Goal: Obtain resource: Download file/media

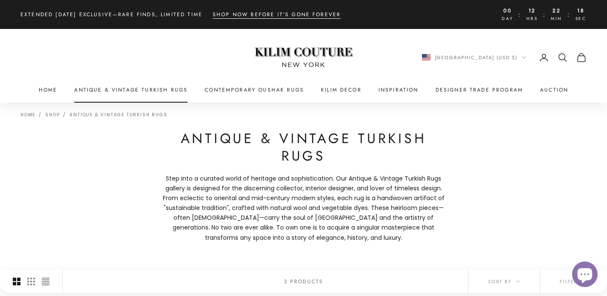
click at [149, 90] on link "Antique & Vintage Turkish Rugs" at bounding box center [130, 90] width 113 height 9
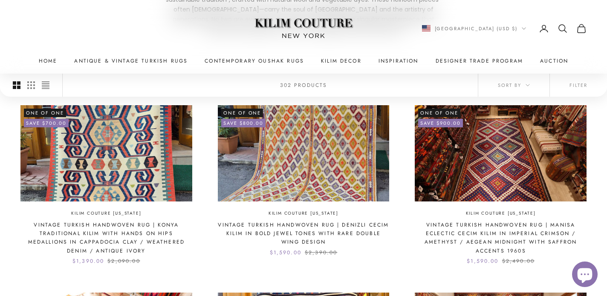
scroll to position [210, 0]
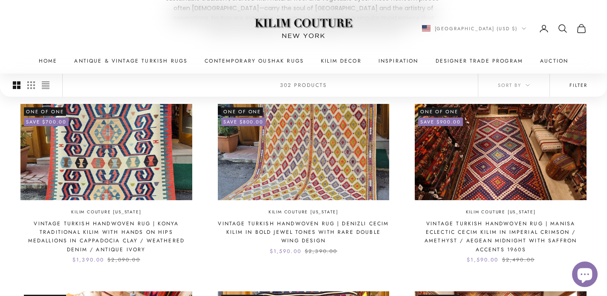
click at [581, 81] on button "Filter" at bounding box center [578, 84] width 57 height 23
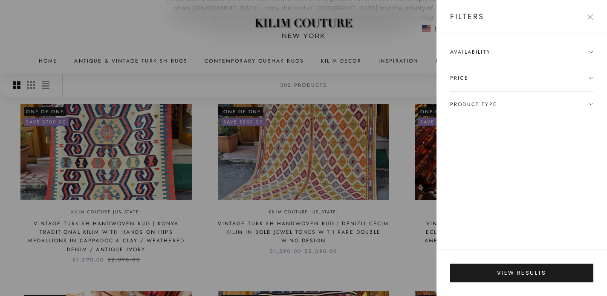
click at [495, 105] on span "Product type" at bounding box center [473, 104] width 47 height 9
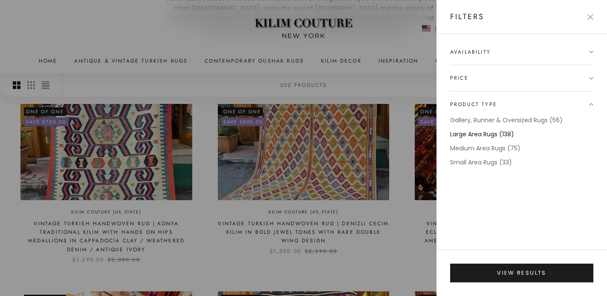
click at [486, 132] on label "Large Area Rugs (138)" at bounding box center [482, 135] width 64 height 10
click at [486, 118] on label "Gallery, Runner & Oversized Rugs (56)" at bounding box center [506, 121] width 113 height 10
click at [516, 44] on div "Availability In stock only Price $ to $ Product type Gallery, Runner & Oversize…" at bounding box center [521, 142] width 171 height 216
click at [498, 48] on span "Availability" at bounding box center [521, 56] width 143 height 17
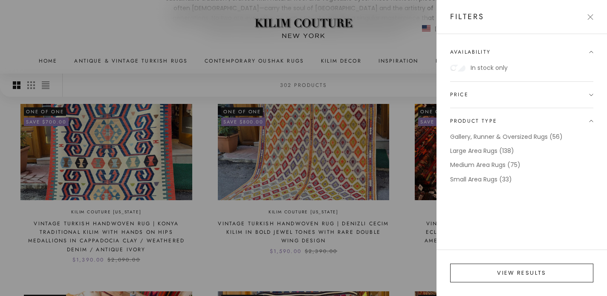
click at [539, 278] on button "View results" at bounding box center [521, 273] width 143 height 19
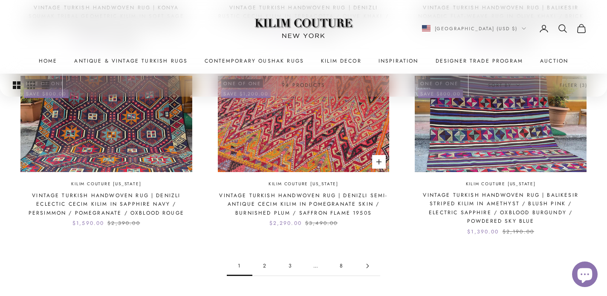
scroll to position [858, 0]
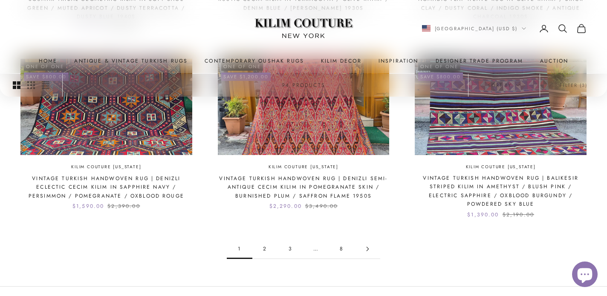
click at [265, 246] on link "2" at bounding box center [265, 249] width 26 height 19
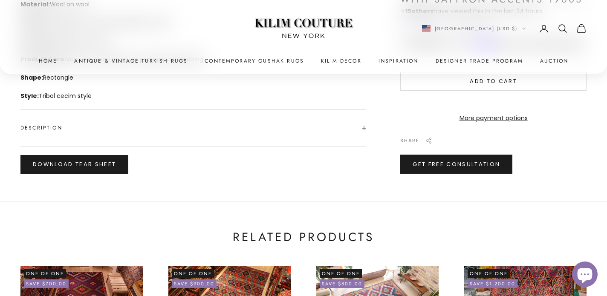
scroll to position [486, 0]
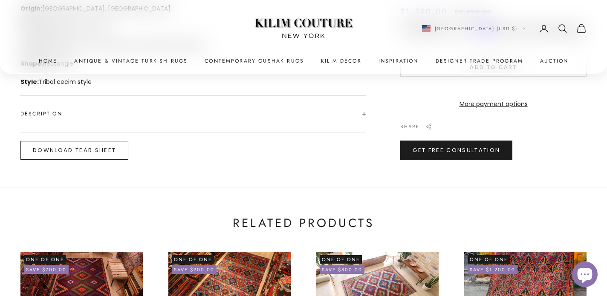
click at [111, 155] on button "Download Tear Sheet" at bounding box center [74, 150] width 108 height 19
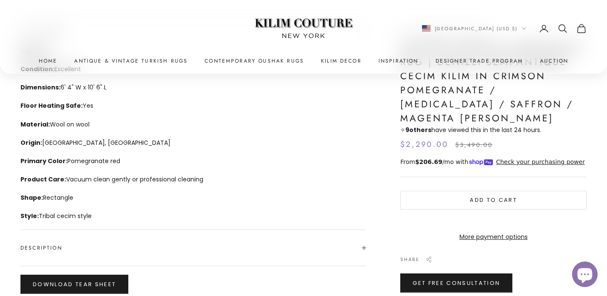
scroll to position [353, 0]
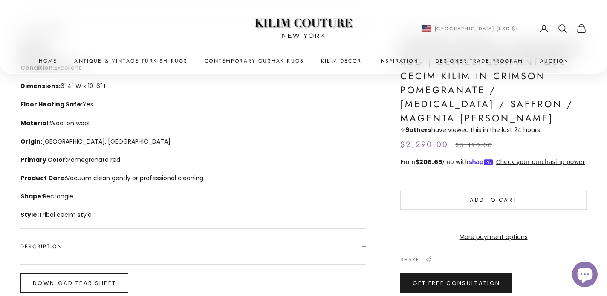
click at [104, 286] on button "Download Tear Sheet" at bounding box center [74, 283] width 108 height 19
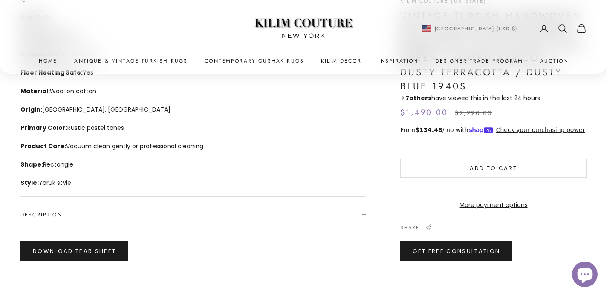
scroll to position [838, 0]
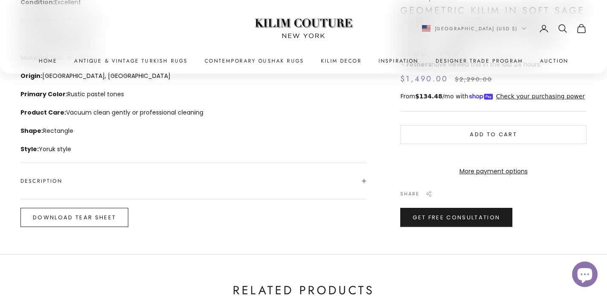
click at [105, 217] on button "Download Tear Sheet" at bounding box center [74, 217] width 108 height 19
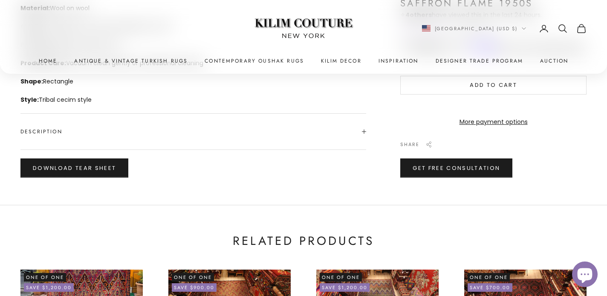
scroll to position [481, 0]
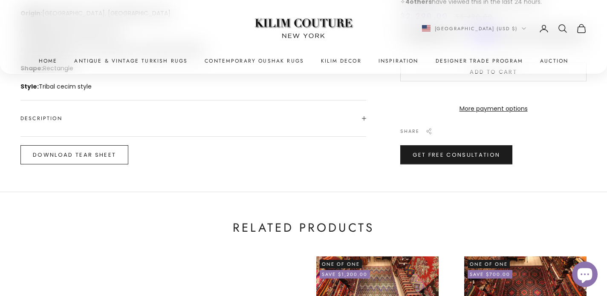
click at [81, 152] on button "Download Tear Sheet" at bounding box center [74, 154] width 108 height 19
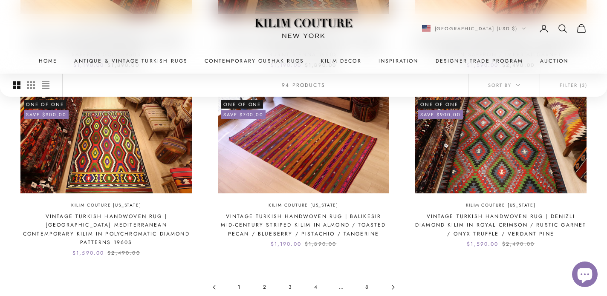
scroll to position [819, 0]
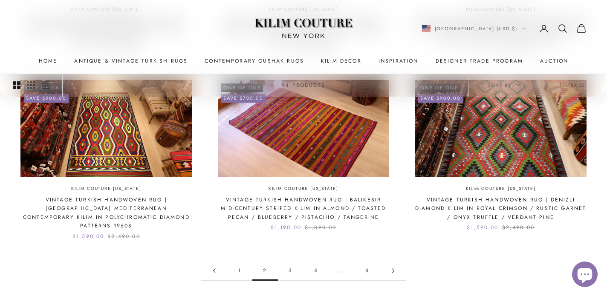
click at [291, 261] on link "3" at bounding box center [291, 270] width 26 height 19
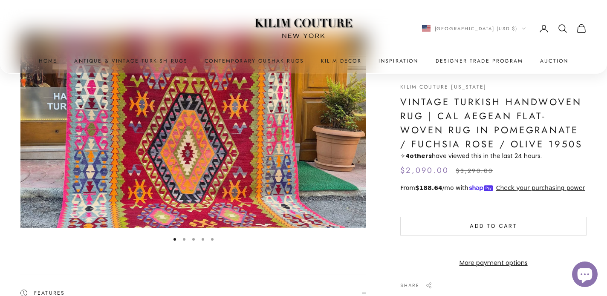
scroll to position [16, 0]
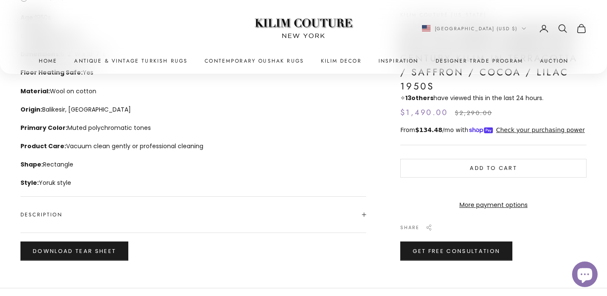
scroll to position [385, 0]
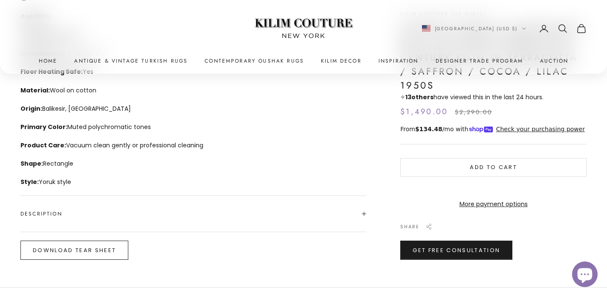
click at [73, 256] on button "Download Tear Sheet" at bounding box center [74, 250] width 108 height 19
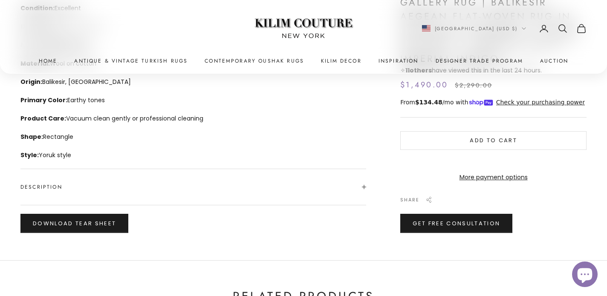
scroll to position [413, 0]
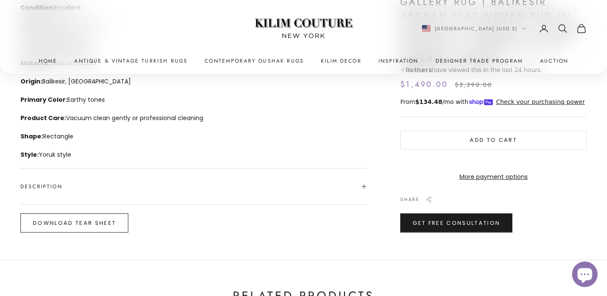
click at [96, 221] on button "Download Tear Sheet" at bounding box center [74, 223] width 108 height 19
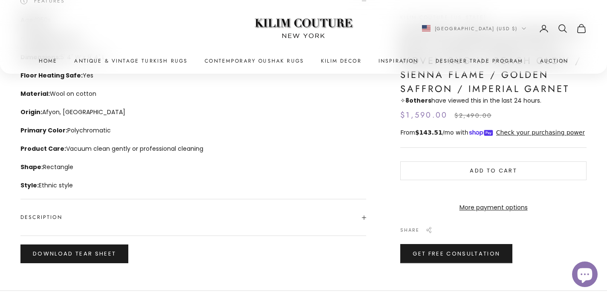
scroll to position [384, 0]
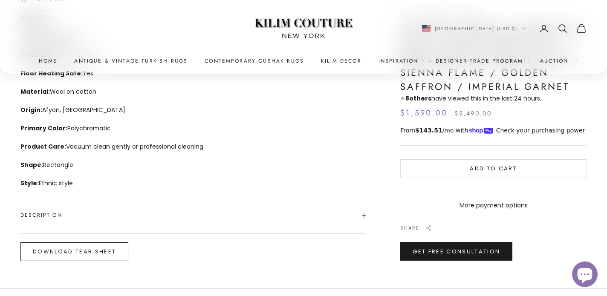
click at [110, 246] on button "Download Tear Sheet" at bounding box center [74, 252] width 108 height 19
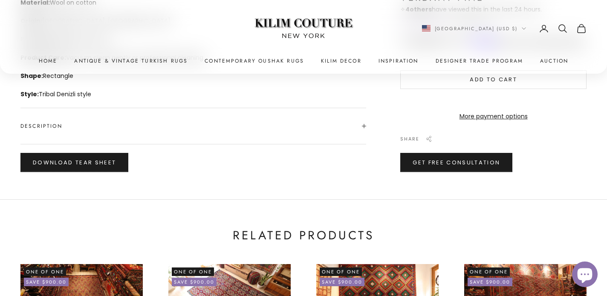
scroll to position [476, 0]
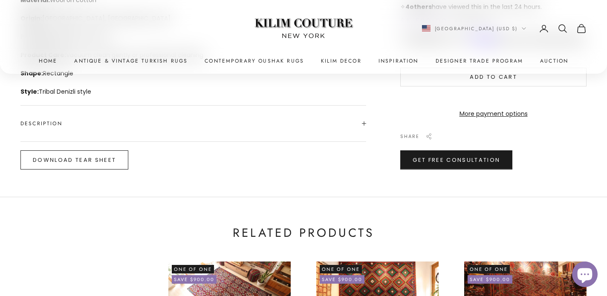
click at [91, 155] on button "Download Tear Sheet" at bounding box center [74, 159] width 108 height 19
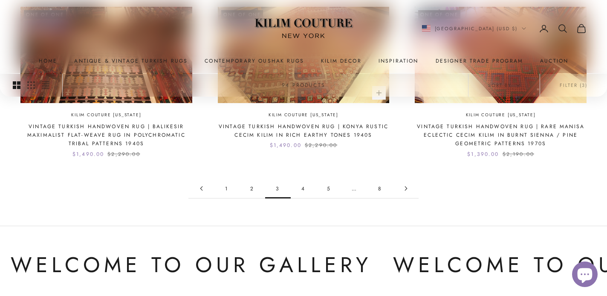
scroll to position [889, 0]
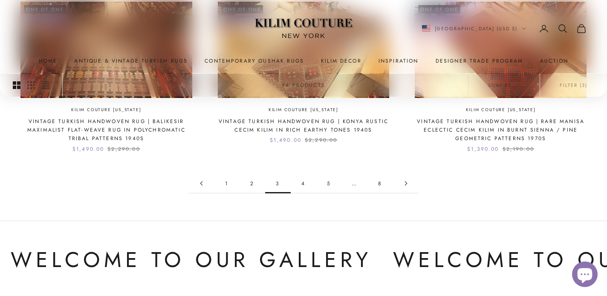
click at [301, 186] on link "4" at bounding box center [304, 183] width 26 height 19
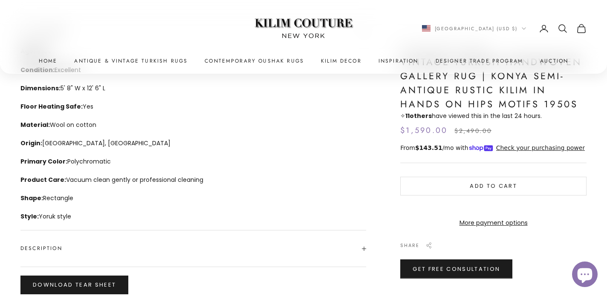
scroll to position [354, 0]
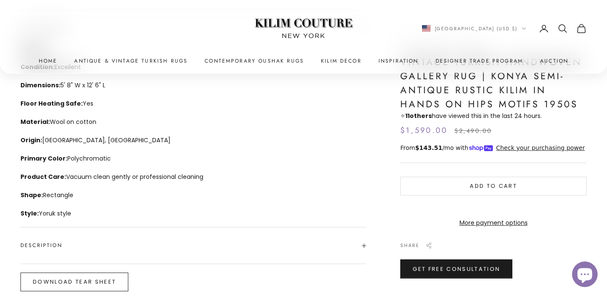
click at [102, 279] on button "Download Tear Sheet" at bounding box center [74, 282] width 108 height 19
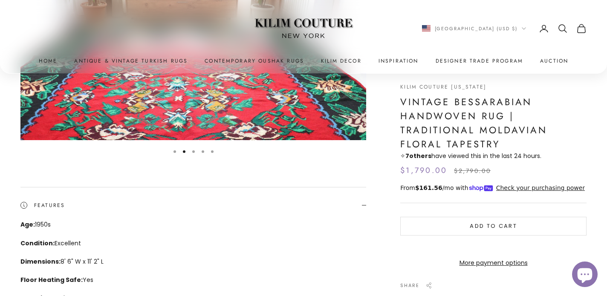
scroll to position [176, 0]
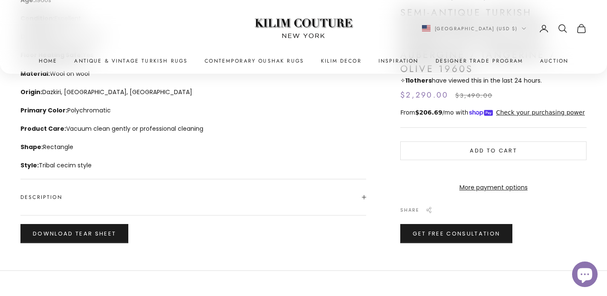
scroll to position [403, 0]
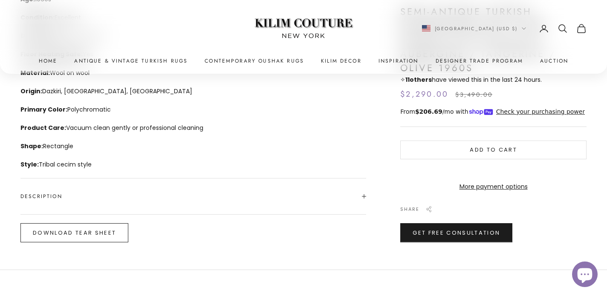
click at [119, 235] on button "Download Tear Sheet" at bounding box center [74, 232] width 108 height 19
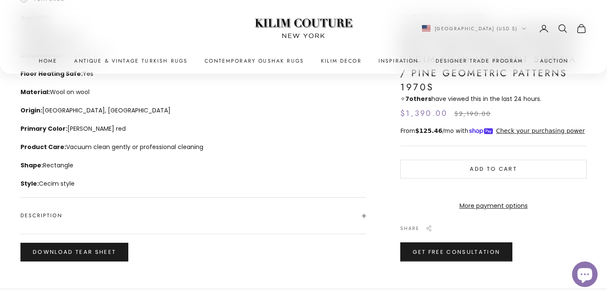
scroll to position [394, 0]
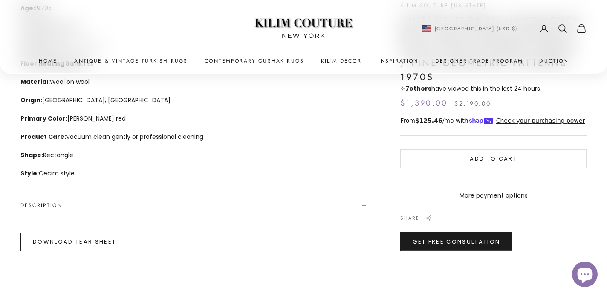
click at [100, 246] on button "Download Tear Sheet" at bounding box center [74, 242] width 108 height 19
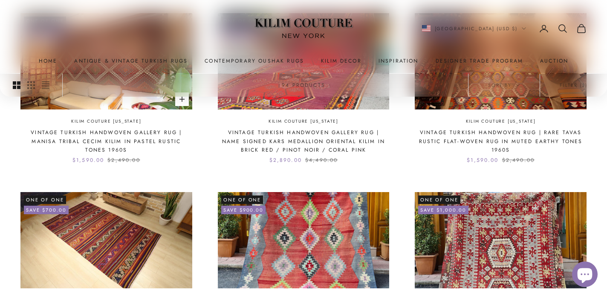
scroll to position [808, 0]
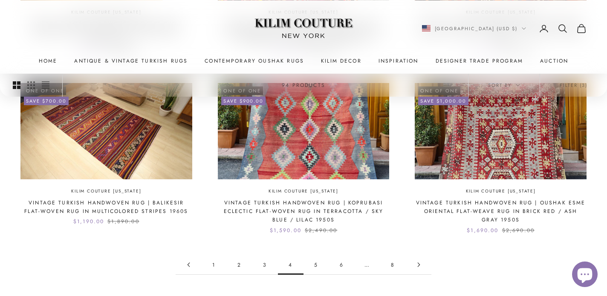
click at [317, 263] on link "5" at bounding box center [316, 264] width 26 height 19
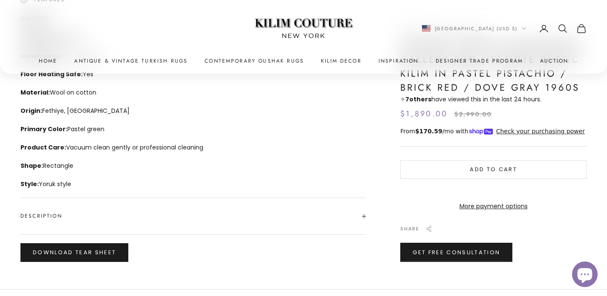
scroll to position [396, 0]
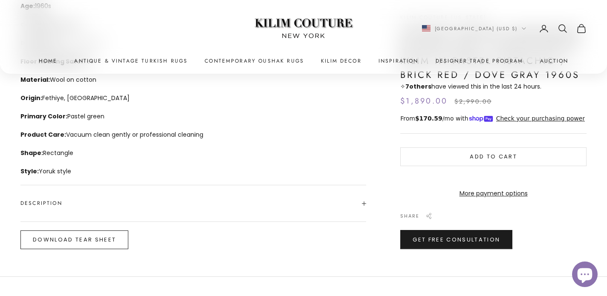
click at [104, 246] on button "Download Tear Sheet" at bounding box center [74, 240] width 108 height 19
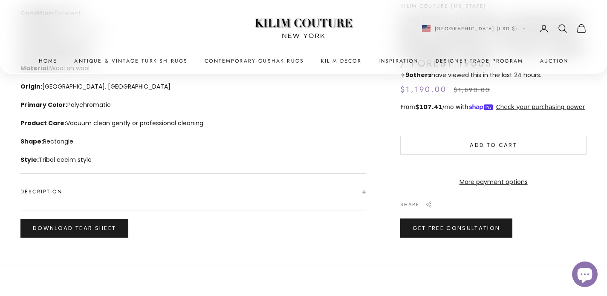
scroll to position [425, 0]
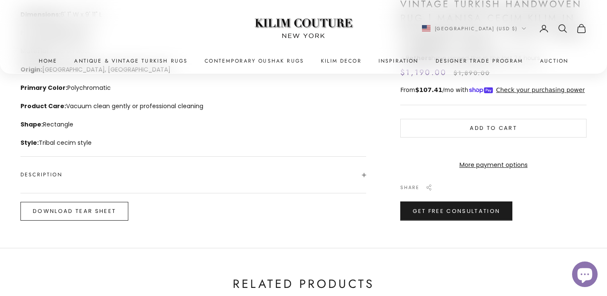
click at [118, 216] on button "Download Tear Sheet" at bounding box center [74, 211] width 108 height 19
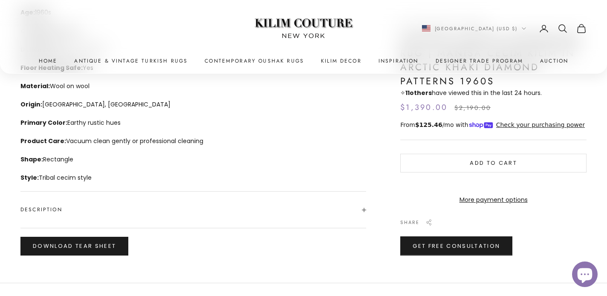
scroll to position [433, 0]
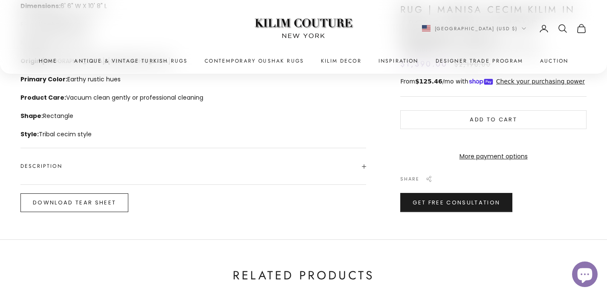
click at [118, 200] on button "Download Tear Sheet" at bounding box center [74, 203] width 108 height 19
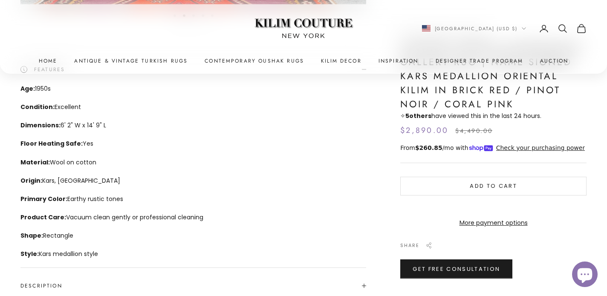
scroll to position [486, 0]
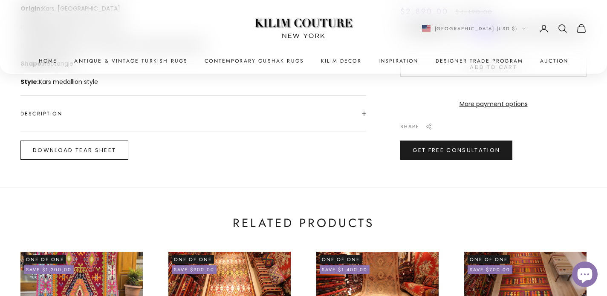
click at [110, 144] on button "Download Tear Sheet" at bounding box center [74, 150] width 108 height 19
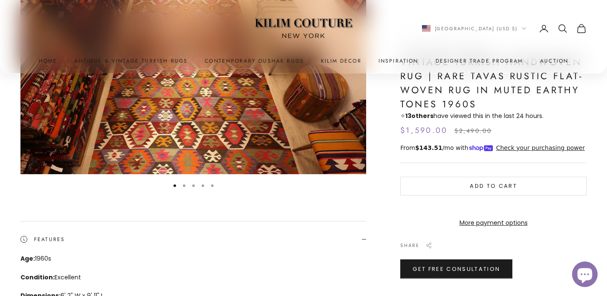
scroll to position [145, 0]
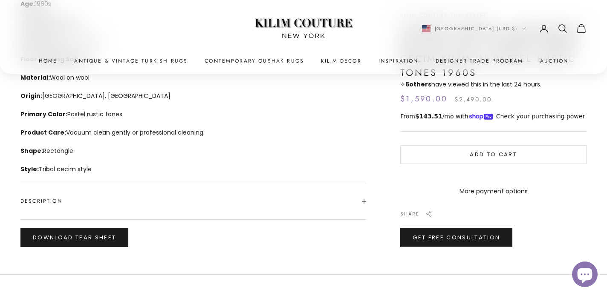
scroll to position [399, 0]
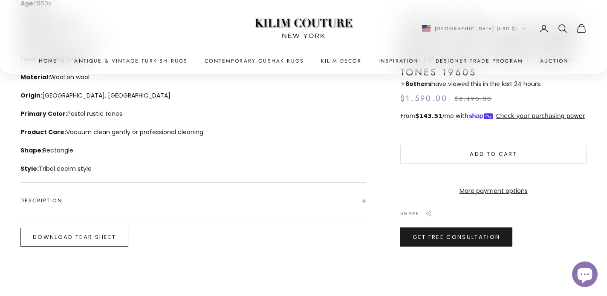
click at [110, 244] on button "Download Tear Sheet" at bounding box center [74, 237] width 108 height 19
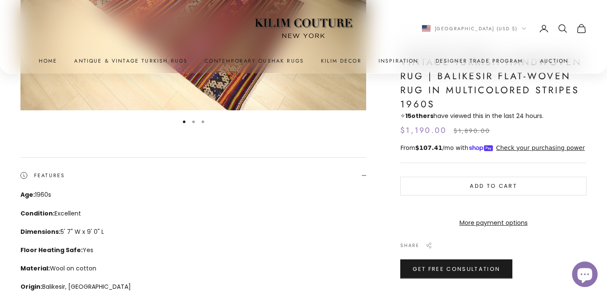
scroll to position [208, 0]
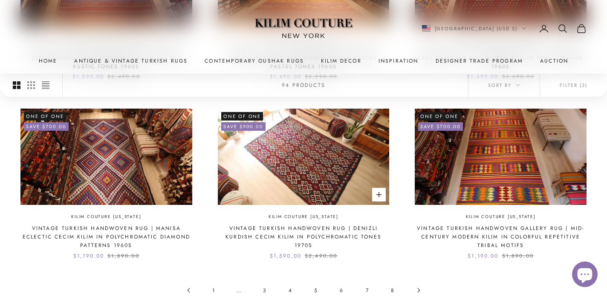
scroll to position [865, 0]
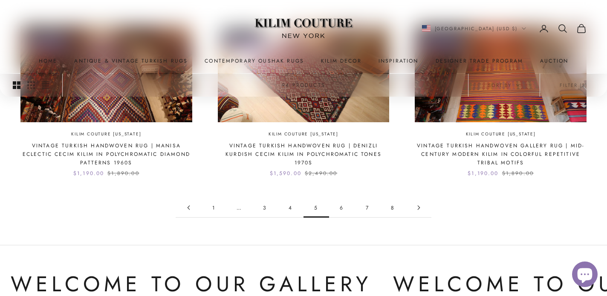
click at [340, 210] on link "6" at bounding box center [342, 207] width 26 height 19
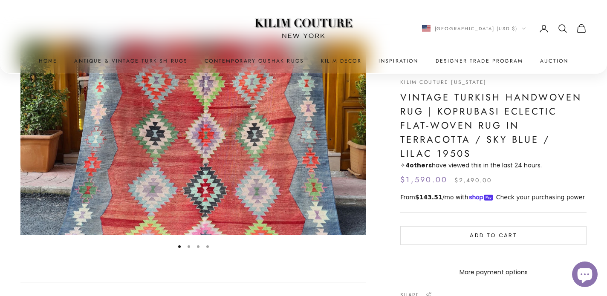
scroll to position [84, 0]
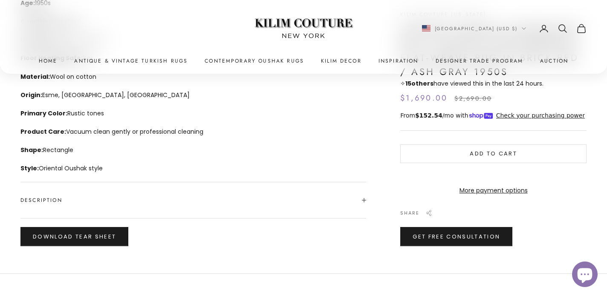
scroll to position [415, 0]
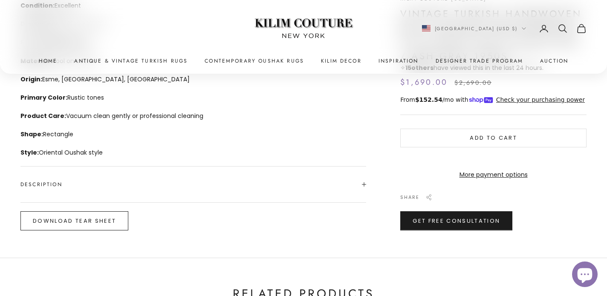
click at [118, 222] on button "Download Tear Sheet" at bounding box center [74, 220] width 108 height 19
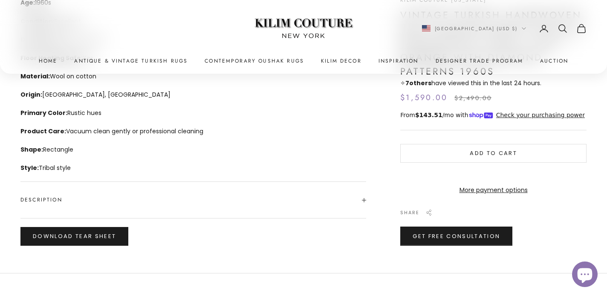
scroll to position [400, 0]
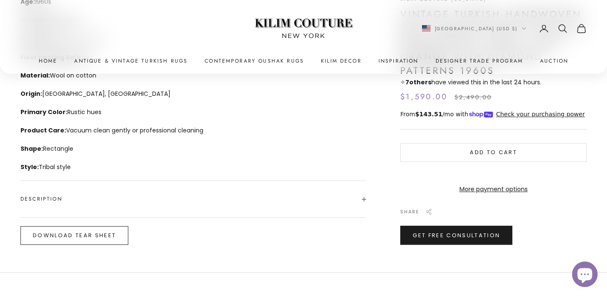
click at [115, 238] on button "Download Tear Sheet" at bounding box center [74, 235] width 108 height 19
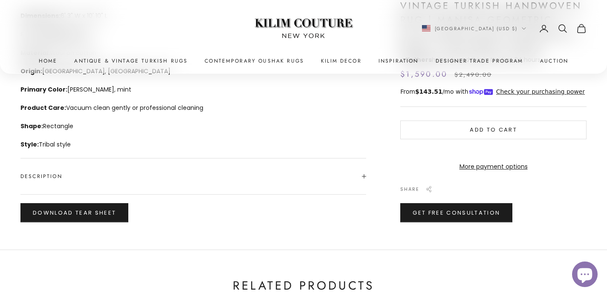
scroll to position [429, 0]
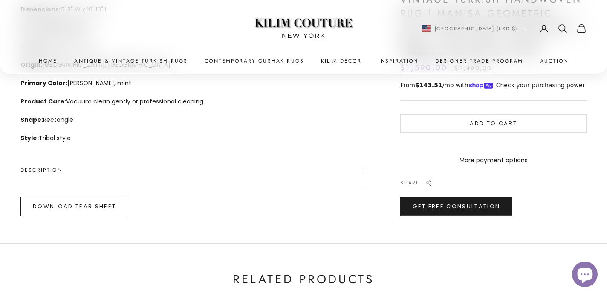
click at [93, 210] on button "Download Tear Sheet" at bounding box center [74, 206] width 108 height 19
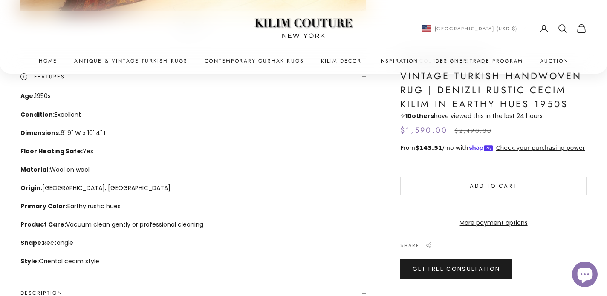
scroll to position [387, 0]
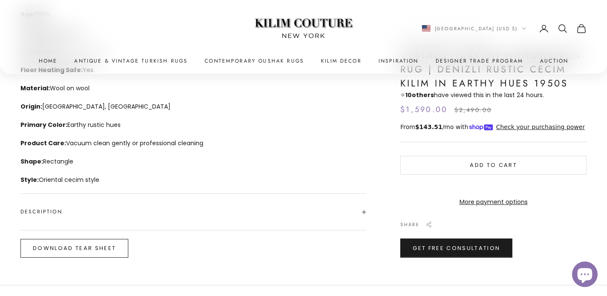
click at [105, 254] on button "Download Tear Sheet" at bounding box center [74, 248] width 108 height 19
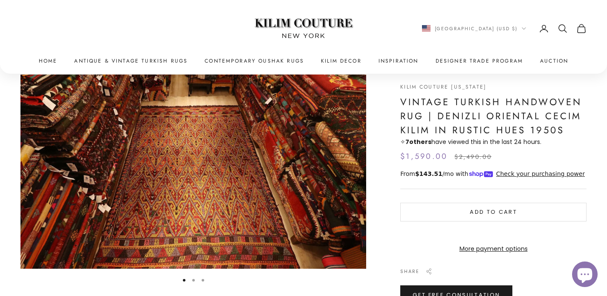
scroll to position [47, 0]
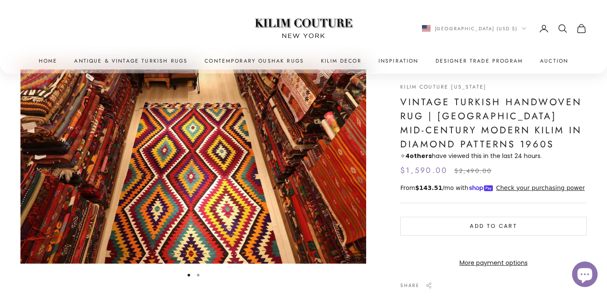
scroll to position [53, 0]
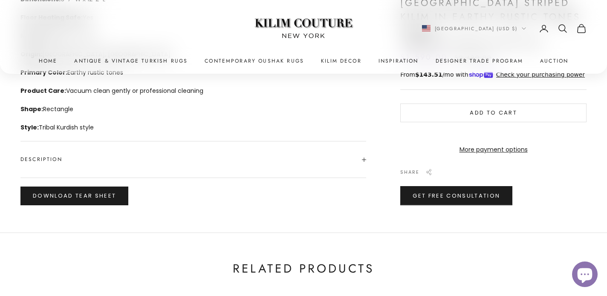
scroll to position [440, 0]
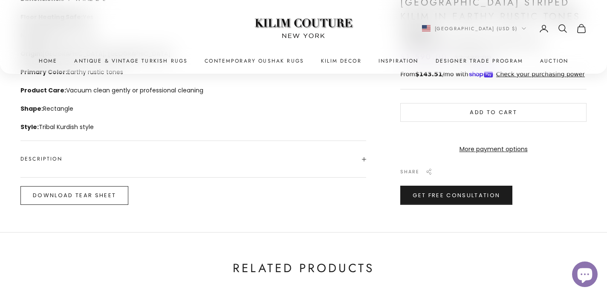
click at [93, 198] on button "Download Tear Sheet" at bounding box center [74, 195] width 108 height 19
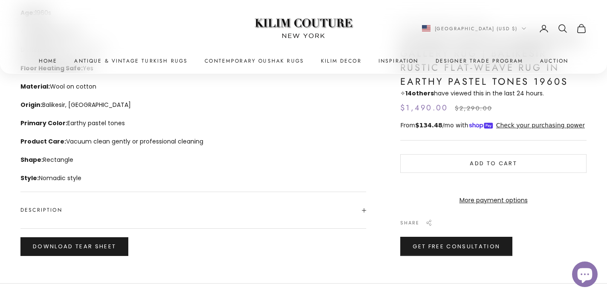
scroll to position [392, 0]
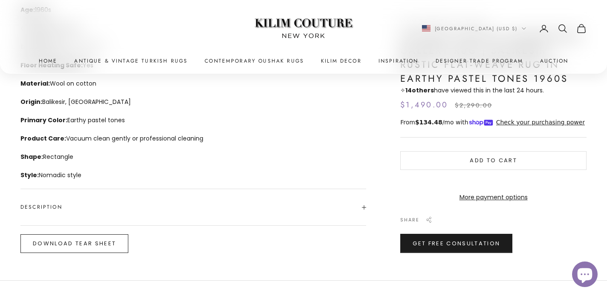
click at [104, 244] on button "Download Tear Sheet" at bounding box center [74, 243] width 108 height 19
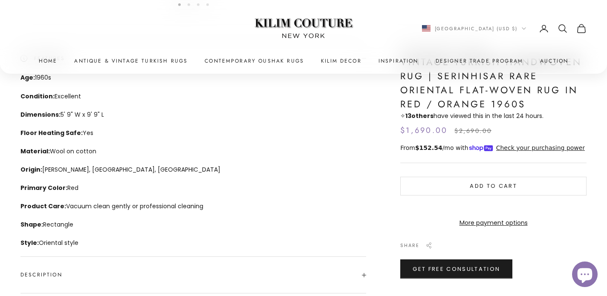
scroll to position [397, 0]
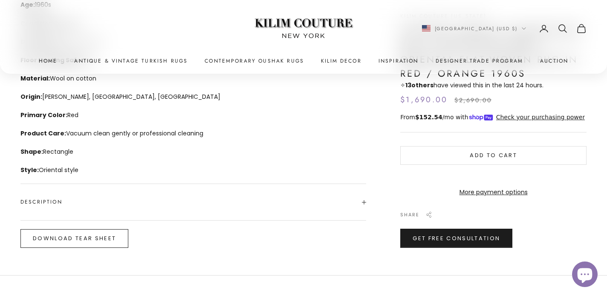
click at [119, 240] on button "Download Tear Sheet" at bounding box center [74, 238] width 108 height 19
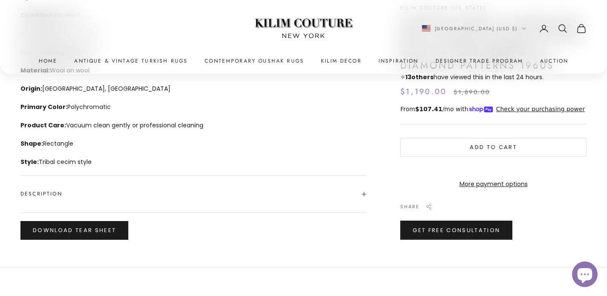
scroll to position [407, 0]
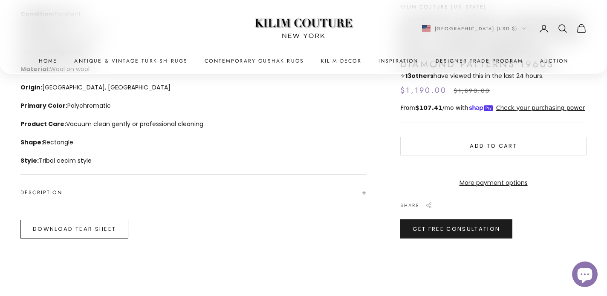
click at [93, 236] on button "Download Tear Sheet" at bounding box center [74, 229] width 108 height 19
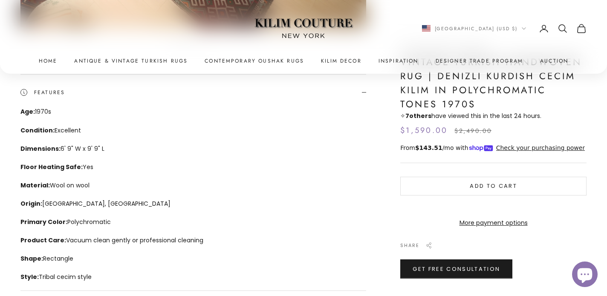
scroll to position [388, 0]
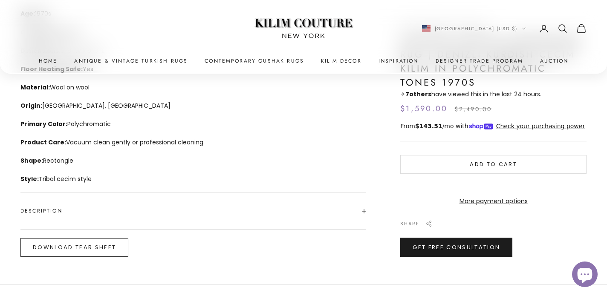
click at [96, 253] on button "Download Tear Sheet" at bounding box center [74, 247] width 108 height 19
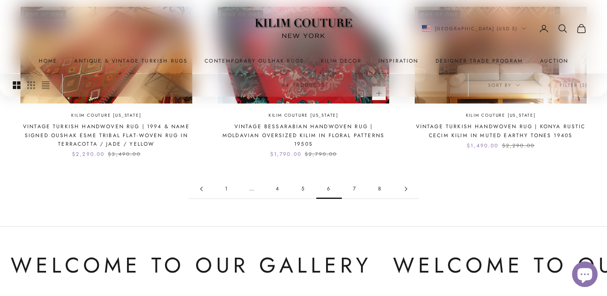
scroll to position [864, 0]
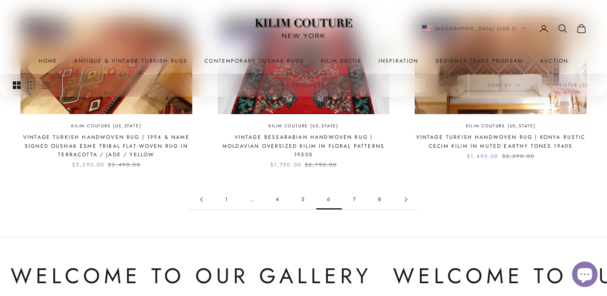
click at [355, 199] on link "7" at bounding box center [355, 199] width 26 height 19
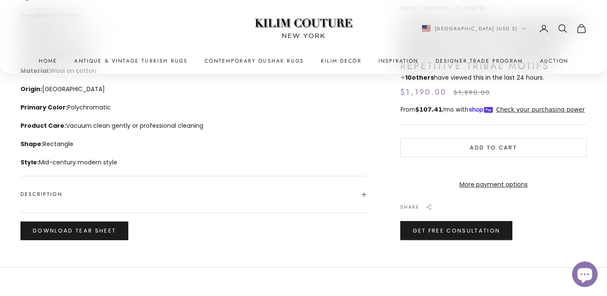
scroll to position [436, 0]
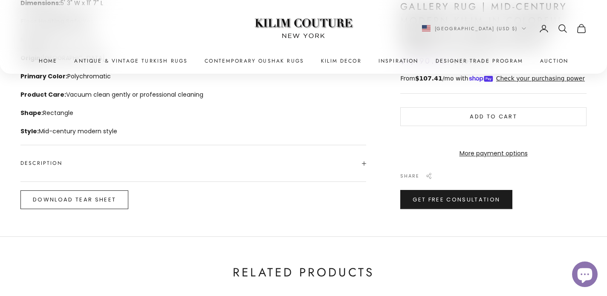
click at [107, 208] on button "Download Tear Sheet" at bounding box center [74, 200] width 108 height 19
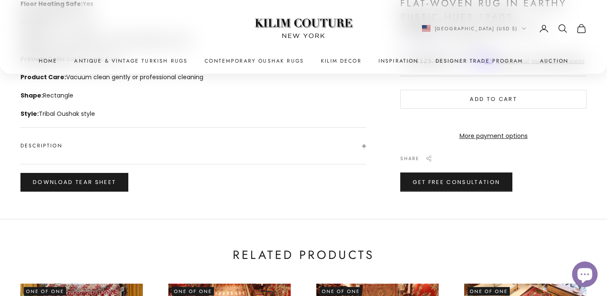
scroll to position [454, 0]
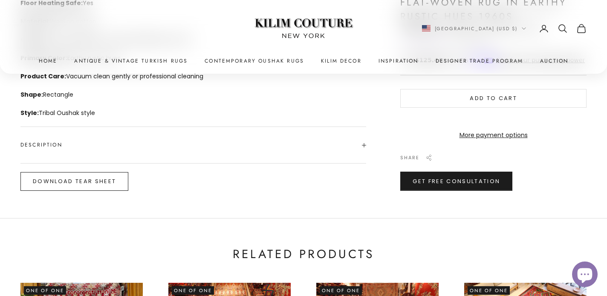
click at [116, 184] on button "Download Tear Sheet" at bounding box center [74, 181] width 108 height 19
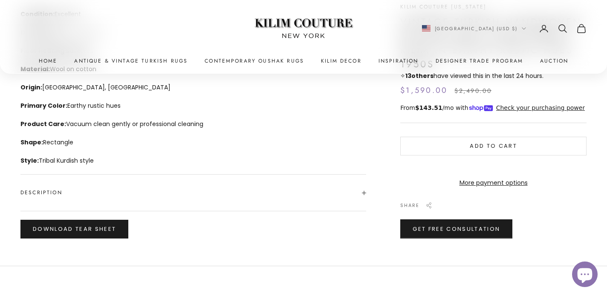
scroll to position [443, 0]
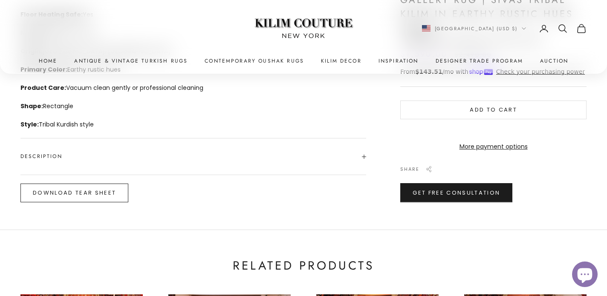
click at [98, 195] on button "Download Tear Sheet" at bounding box center [74, 193] width 108 height 19
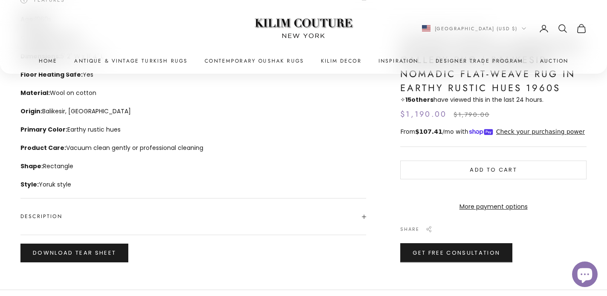
scroll to position [383, 0]
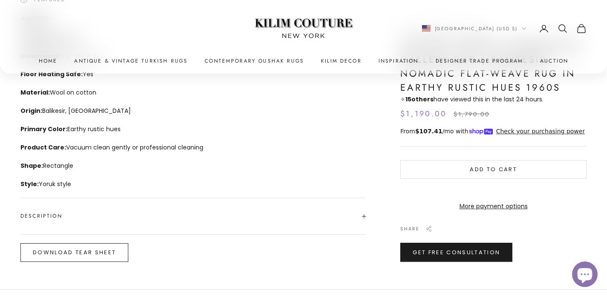
click at [103, 256] on button "Download Tear Sheet" at bounding box center [74, 252] width 108 height 19
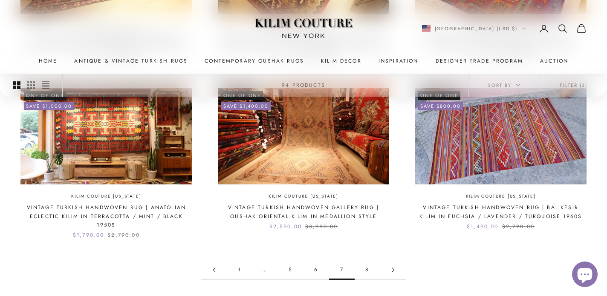
scroll to position [795, 0]
click at [367, 262] on link "8" at bounding box center [368, 269] width 26 height 19
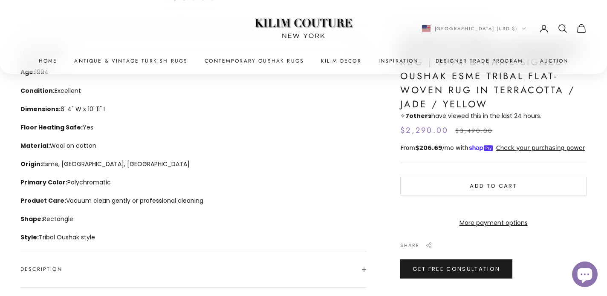
scroll to position [350, 0]
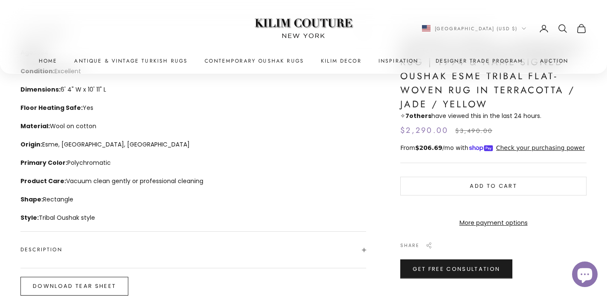
click at [119, 285] on button "Download Tear Sheet" at bounding box center [74, 286] width 108 height 19
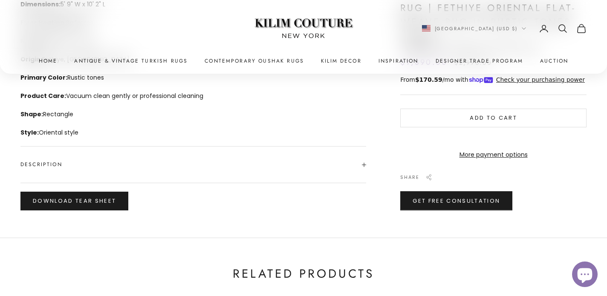
scroll to position [436, 0]
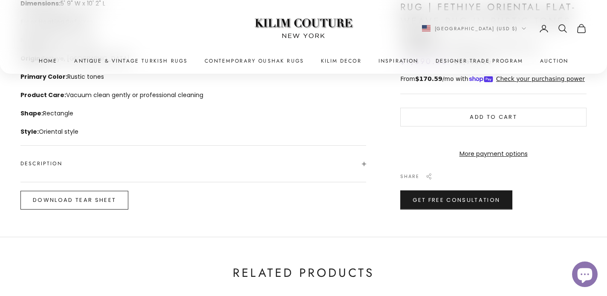
click at [110, 204] on button "Download Tear Sheet" at bounding box center [74, 200] width 108 height 19
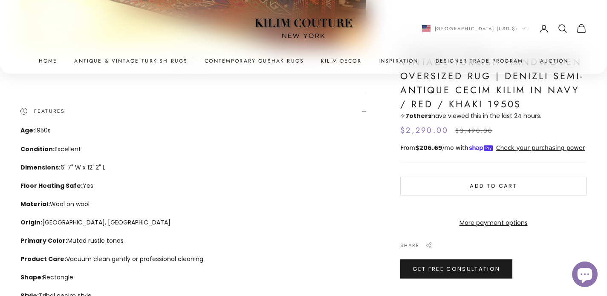
scroll to position [413, 0]
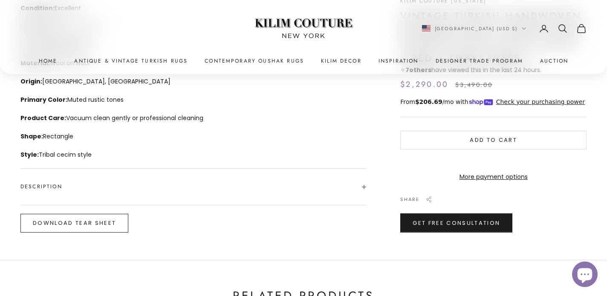
click at [112, 221] on button "Download Tear Sheet" at bounding box center [74, 223] width 108 height 19
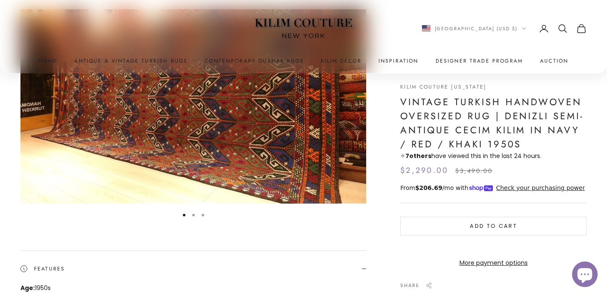
scroll to position [0, 0]
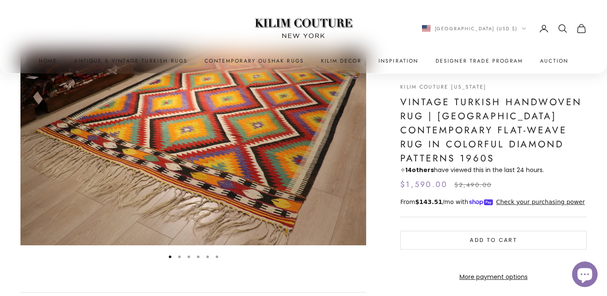
scroll to position [42, 0]
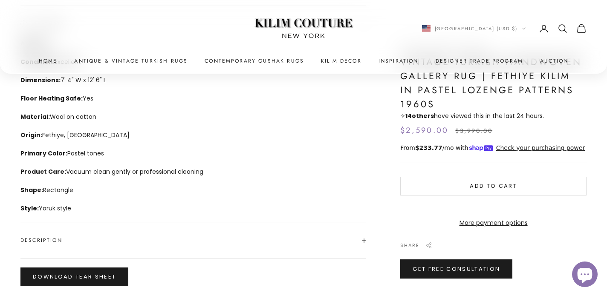
scroll to position [370, 0]
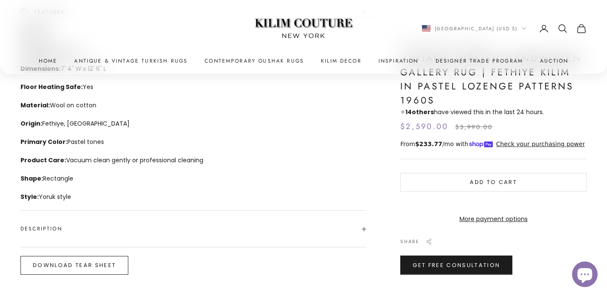
click at [92, 264] on button "Download Tear Sheet" at bounding box center [74, 265] width 108 height 19
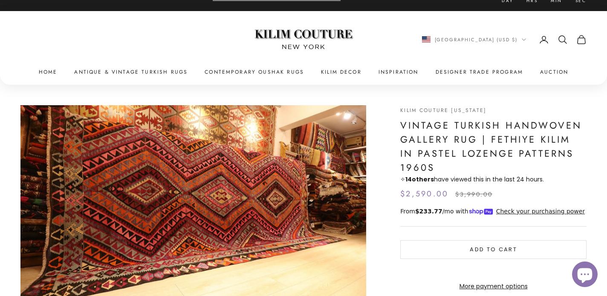
scroll to position [0, 0]
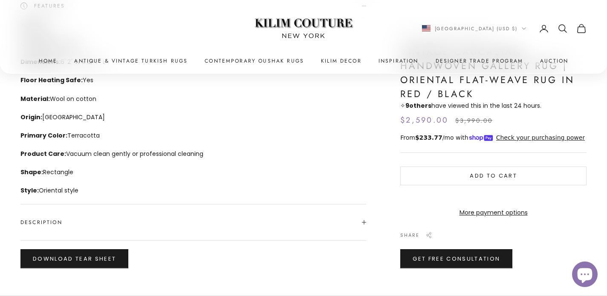
scroll to position [377, 0]
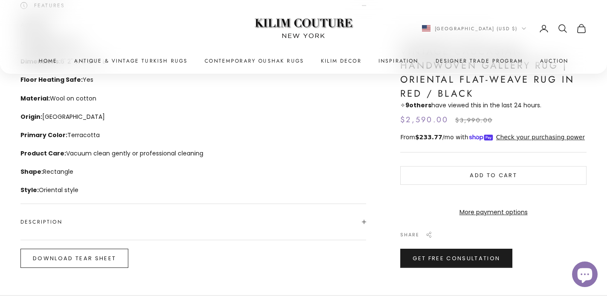
click at [110, 254] on button "Download Tear Sheet" at bounding box center [74, 258] width 108 height 19
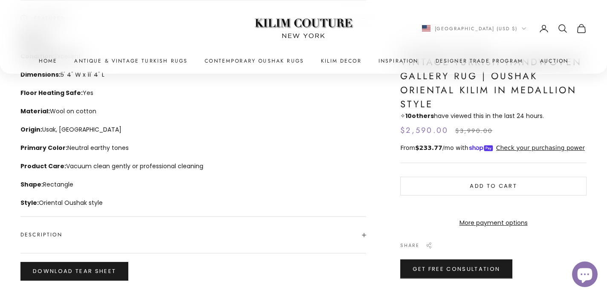
scroll to position [366, 0]
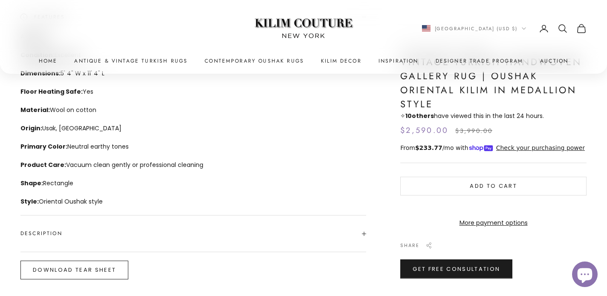
click at [106, 271] on button "Download Tear Sheet" at bounding box center [74, 270] width 108 height 19
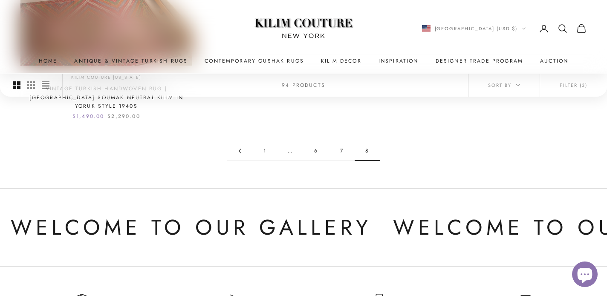
scroll to position [920, 0]
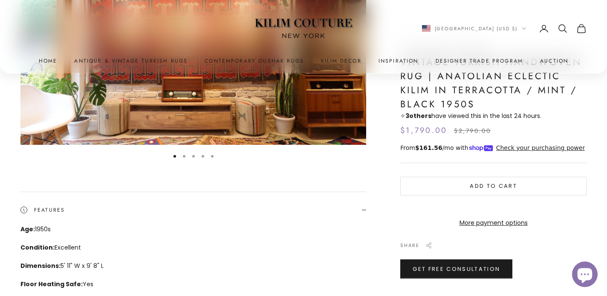
scroll to position [174, 0]
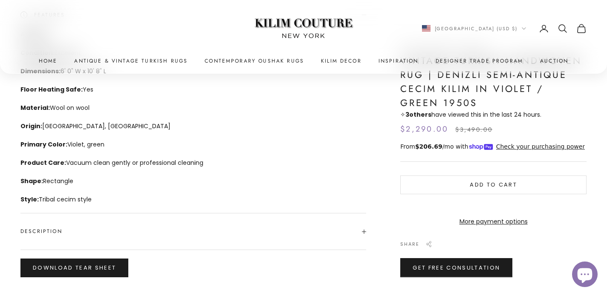
scroll to position [380, 0]
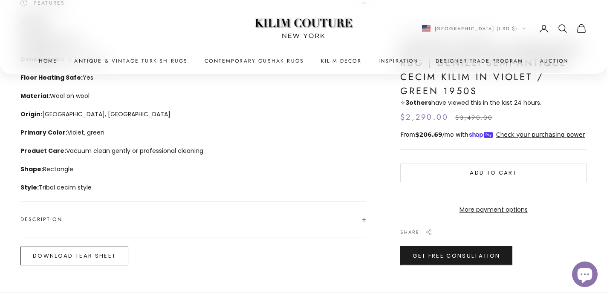
click at [110, 257] on button "Download Tear Sheet" at bounding box center [74, 256] width 108 height 19
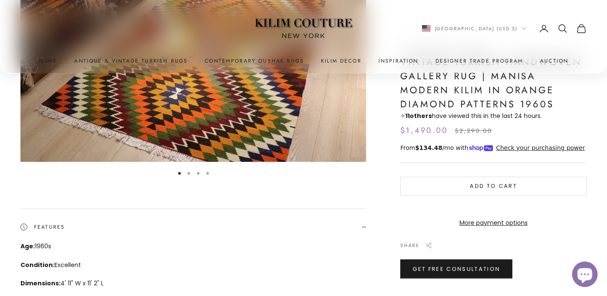
scroll to position [156, 0]
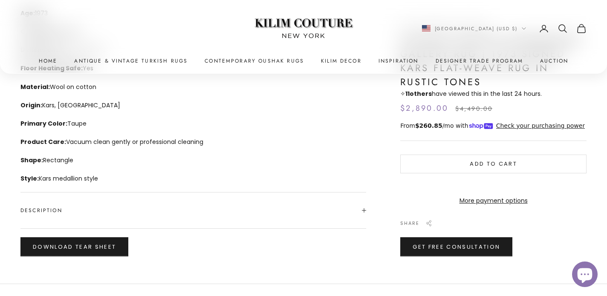
scroll to position [401, 0]
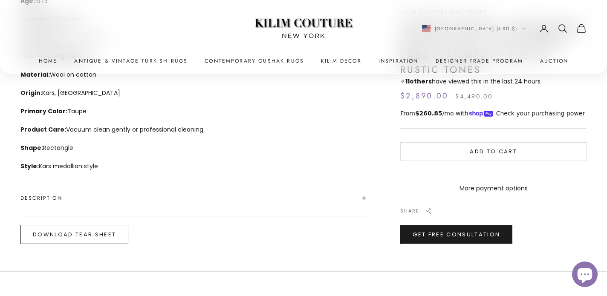
click at [111, 237] on button "Download Tear Sheet" at bounding box center [74, 234] width 108 height 19
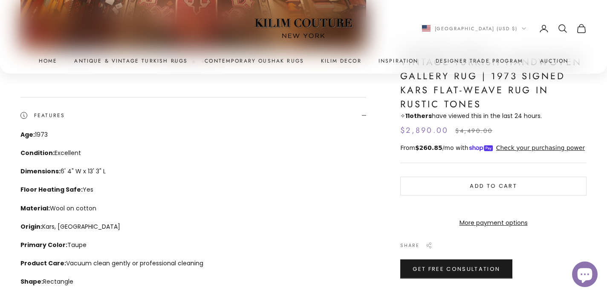
scroll to position [389, 0]
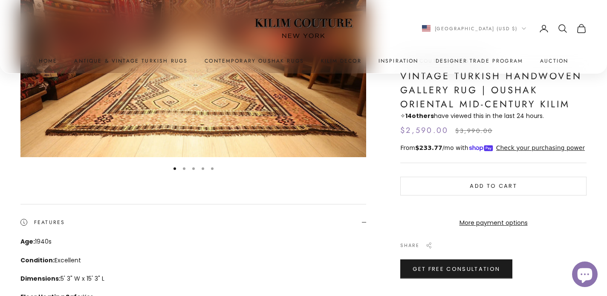
scroll to position [162, 0]
